Goal: Unclear

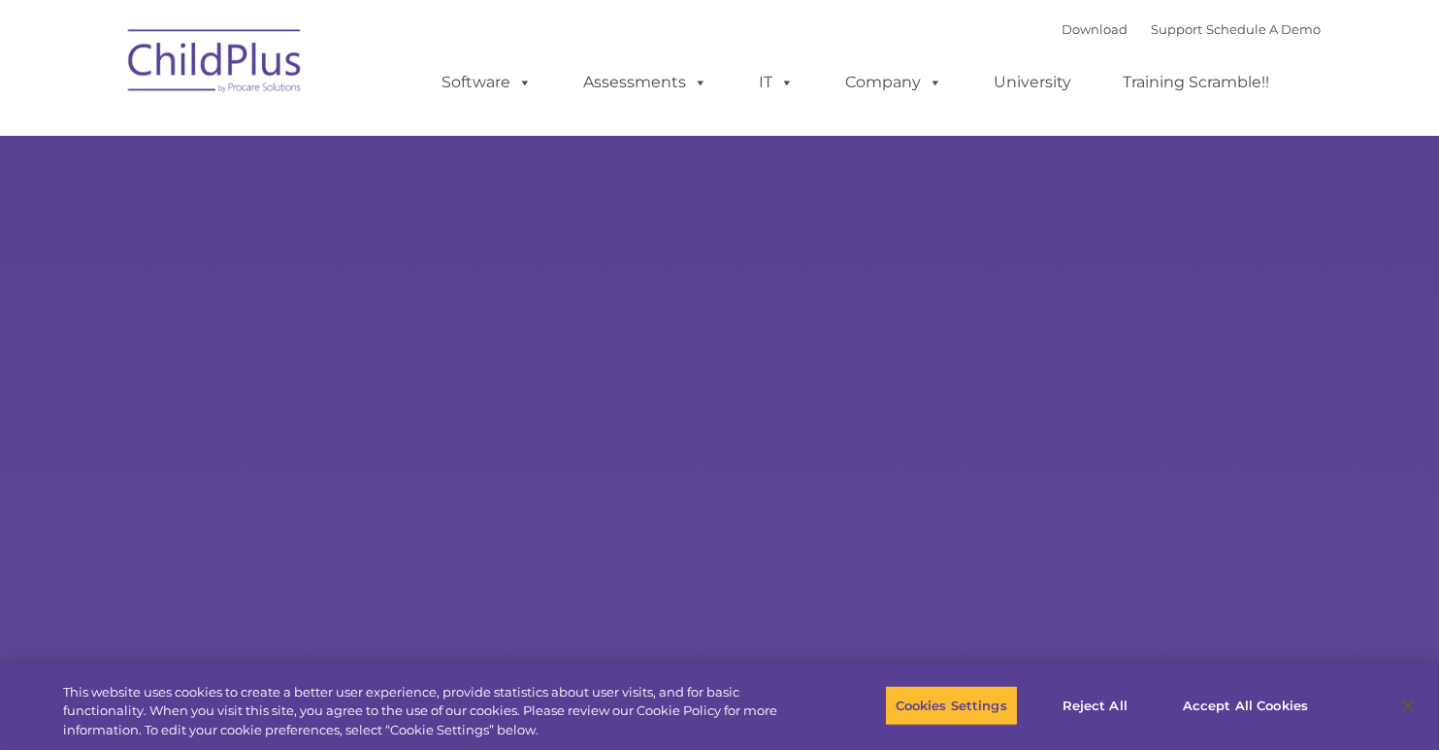
select select "MEDIUM"
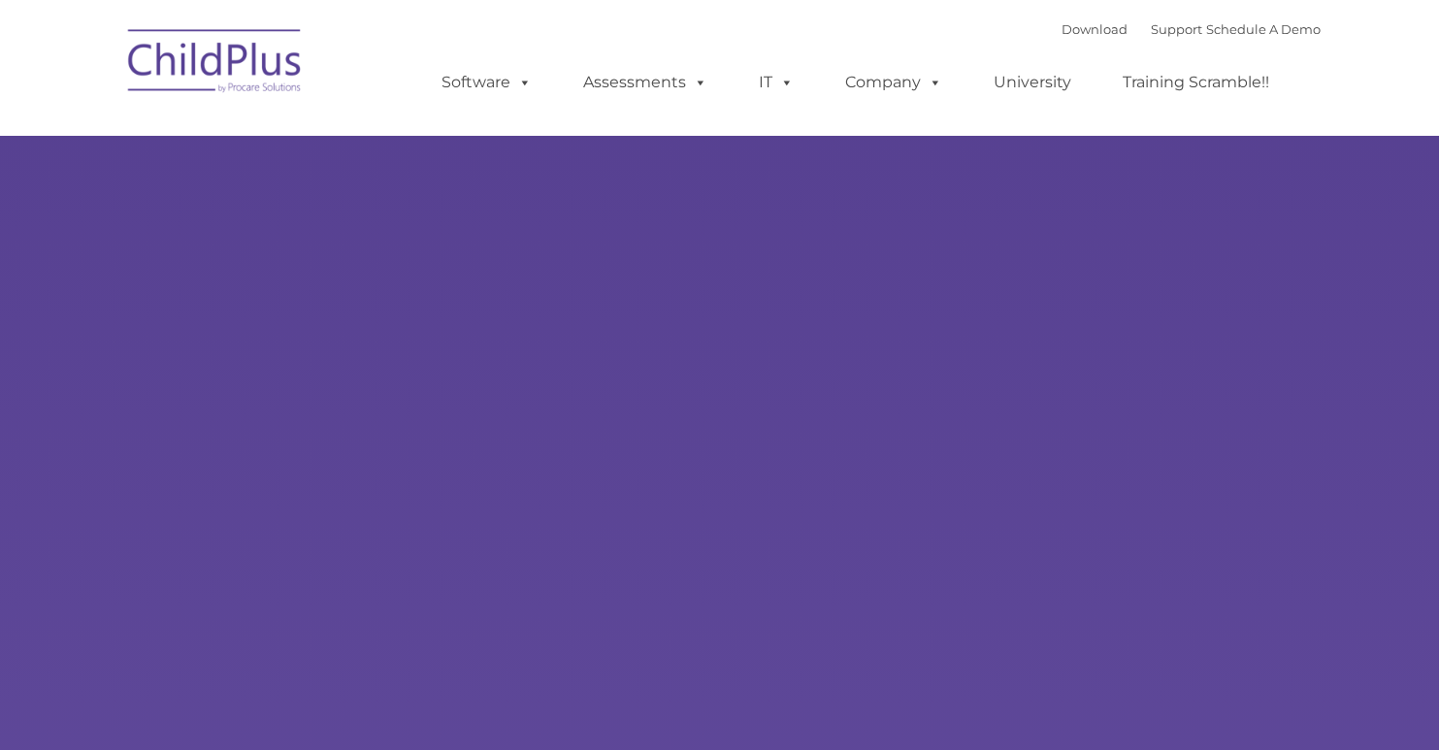
type input ""
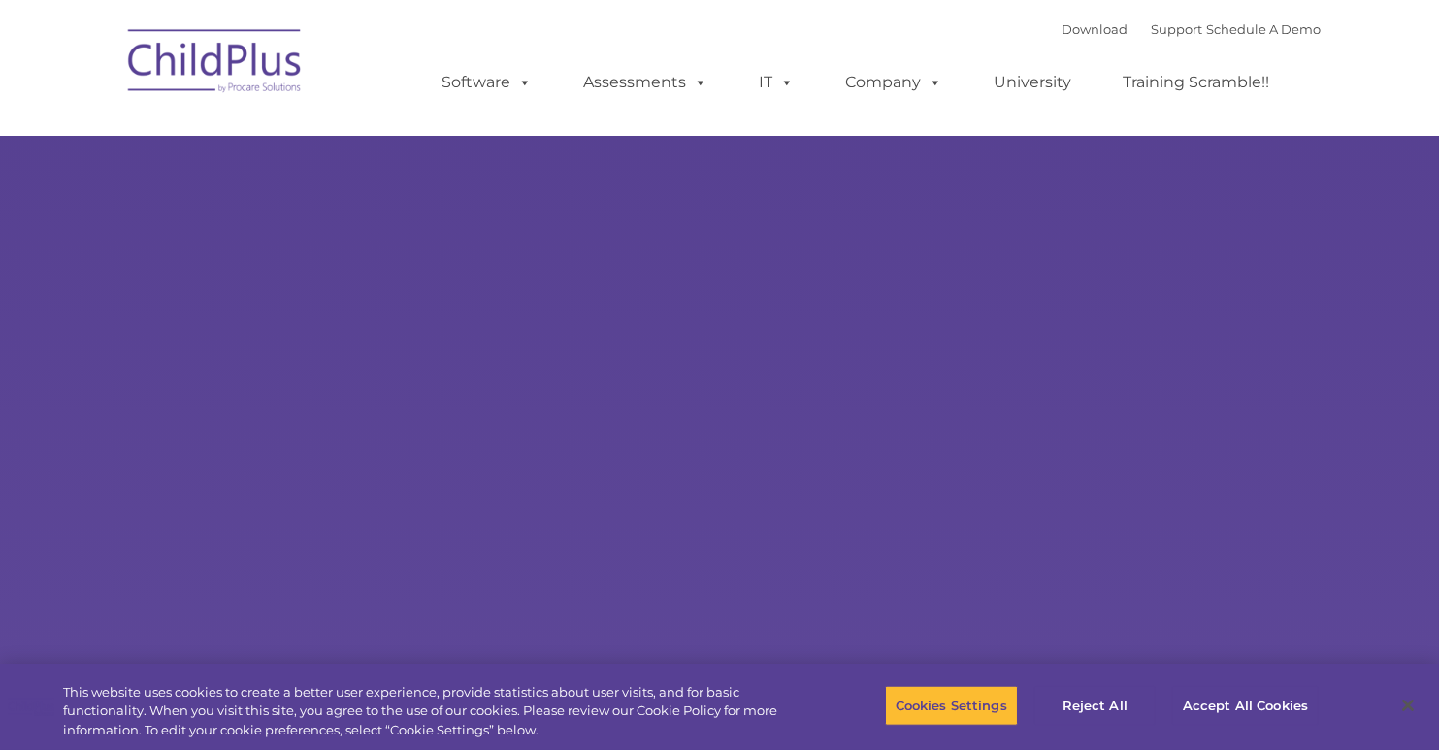
select select "MEDIUM"
